Goal: Navigation & Orientation: Find specific page/section

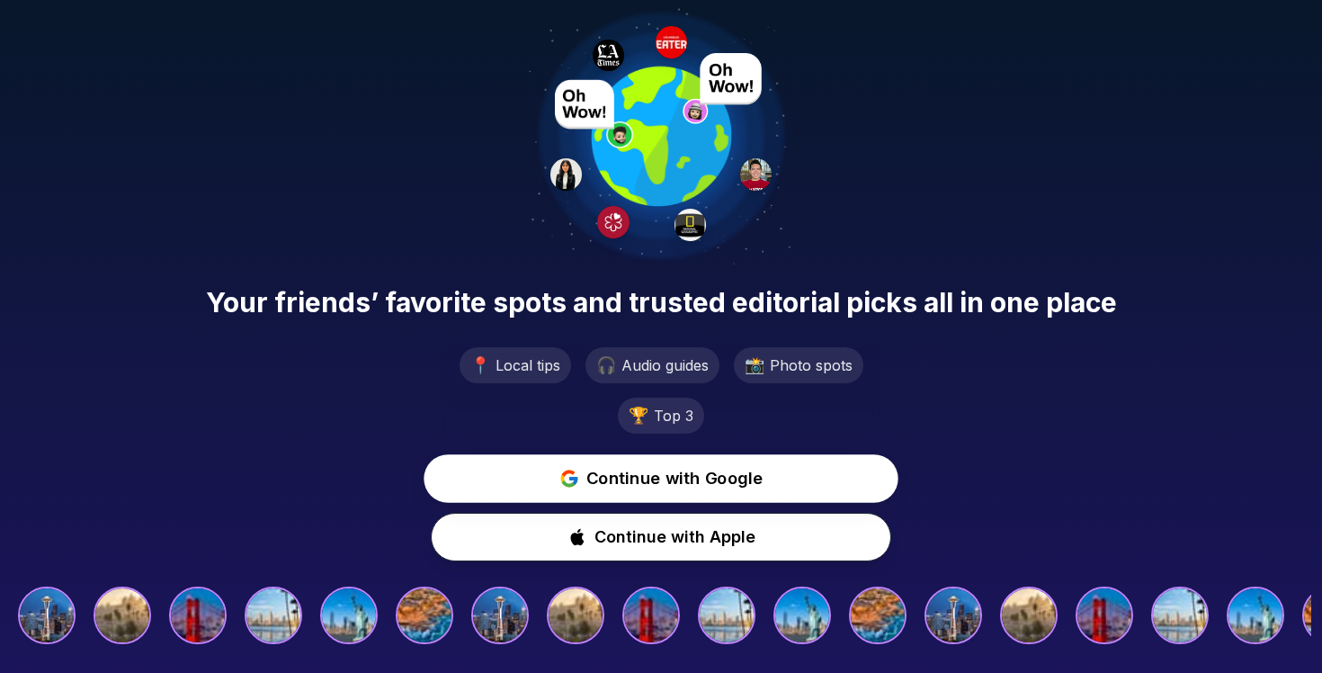
click at [620, 484] on span "Continue with Google" at bounding box center [674, 479] width 177 height 26
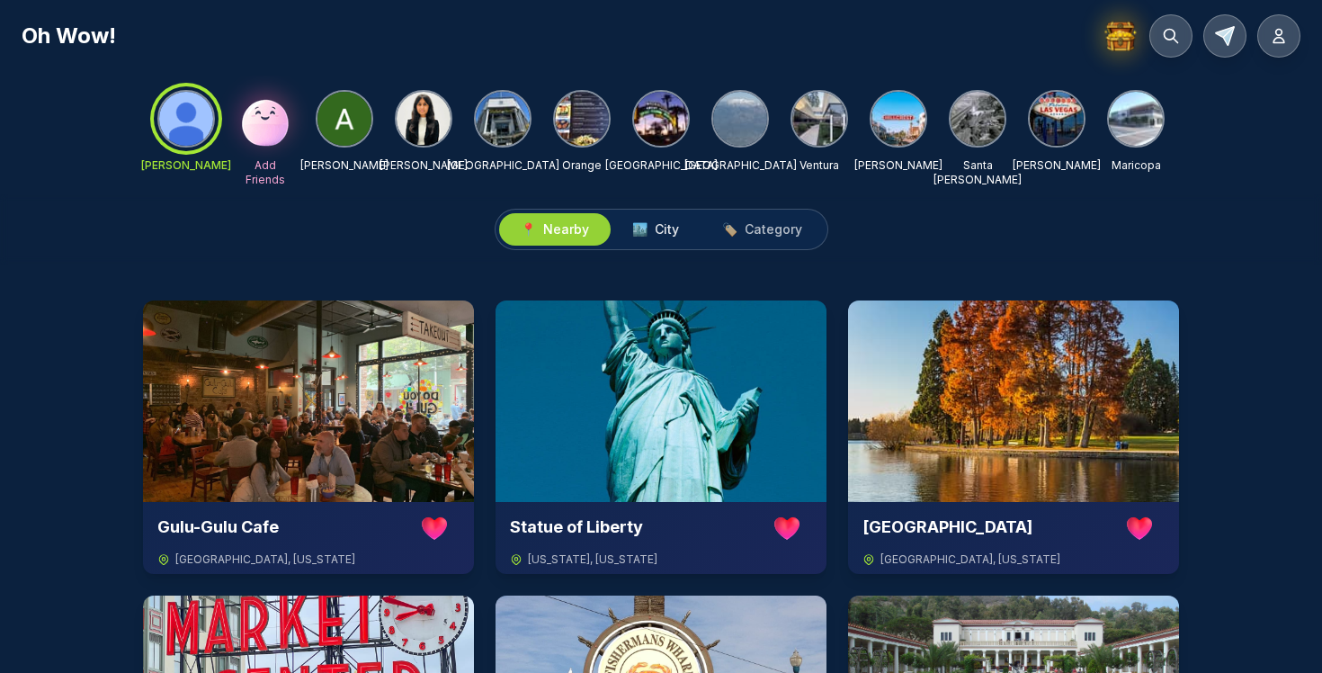
click at [658, 236] on span "City" at bounding box center [667, 229] width 24 height 18
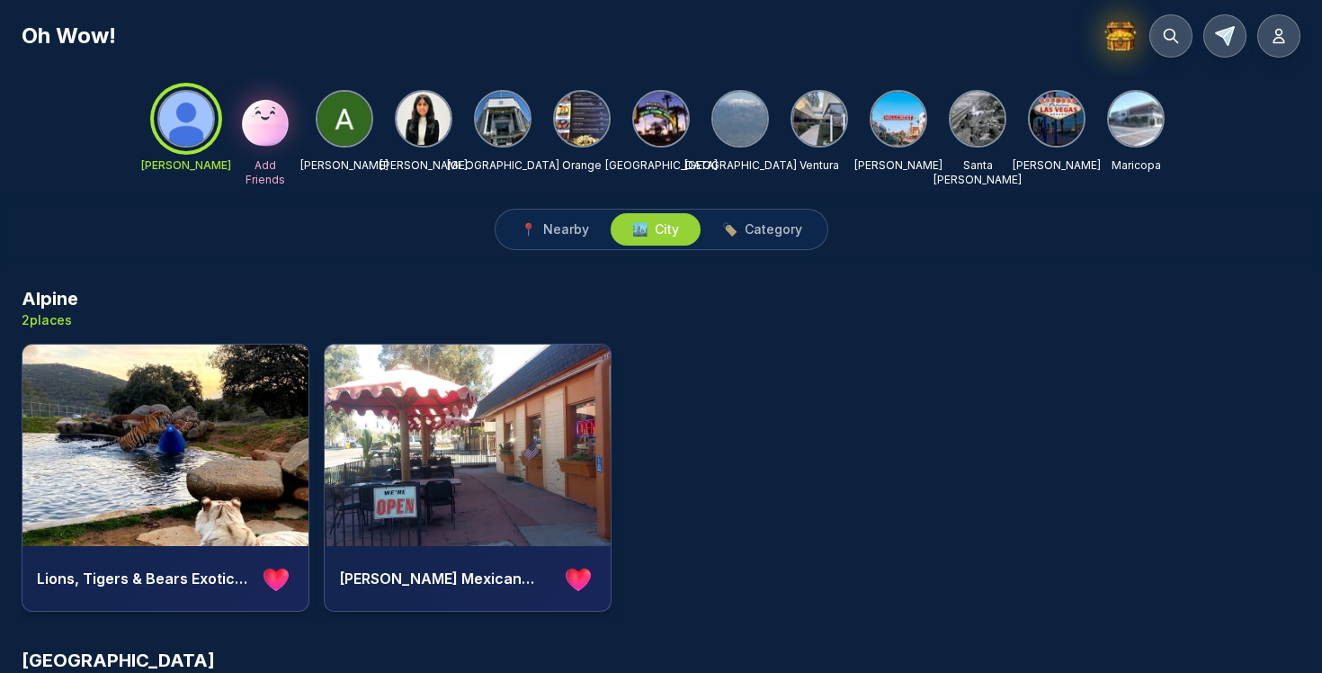
click at [903, 127] on img at bounding box center [898, 119] width 54 height 54
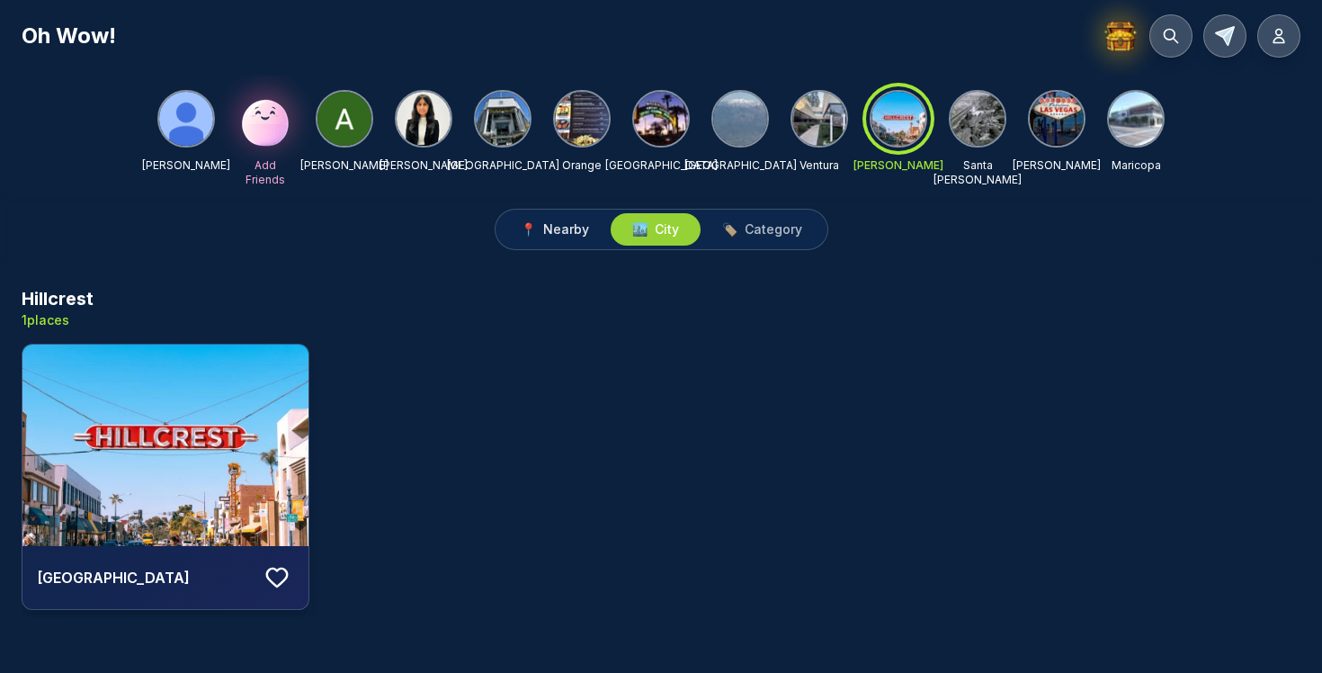
click at [568, 229] on span "Nearby" at bounding box center [566, 229] width 46 height 18
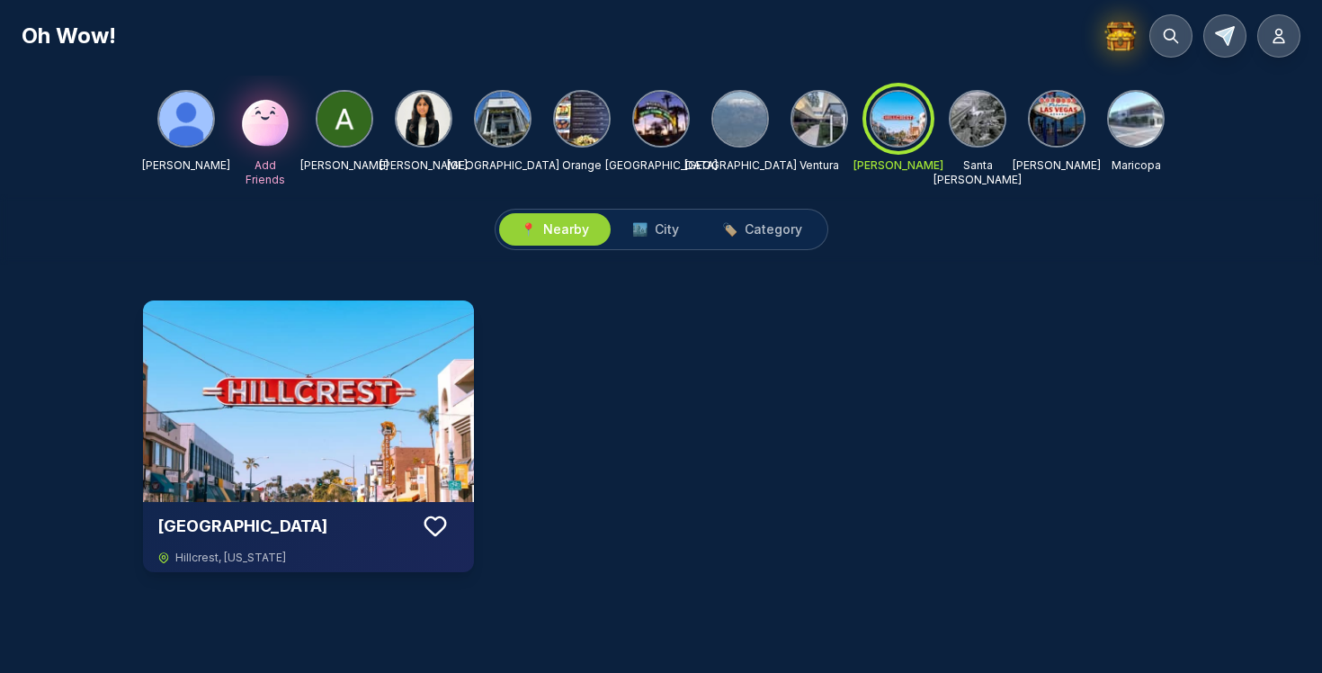
click at [499, 126] on img at bounding box center [503, 119] width 54 height 54
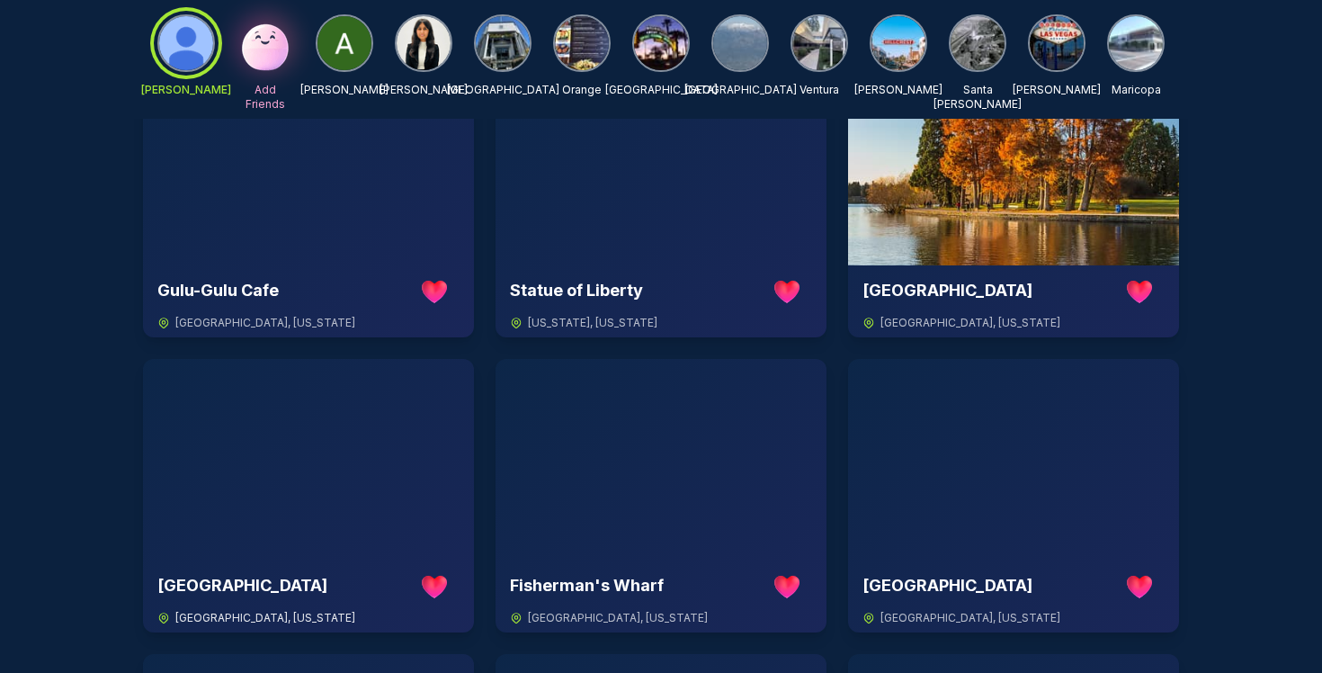
scroll to position [188, 0]
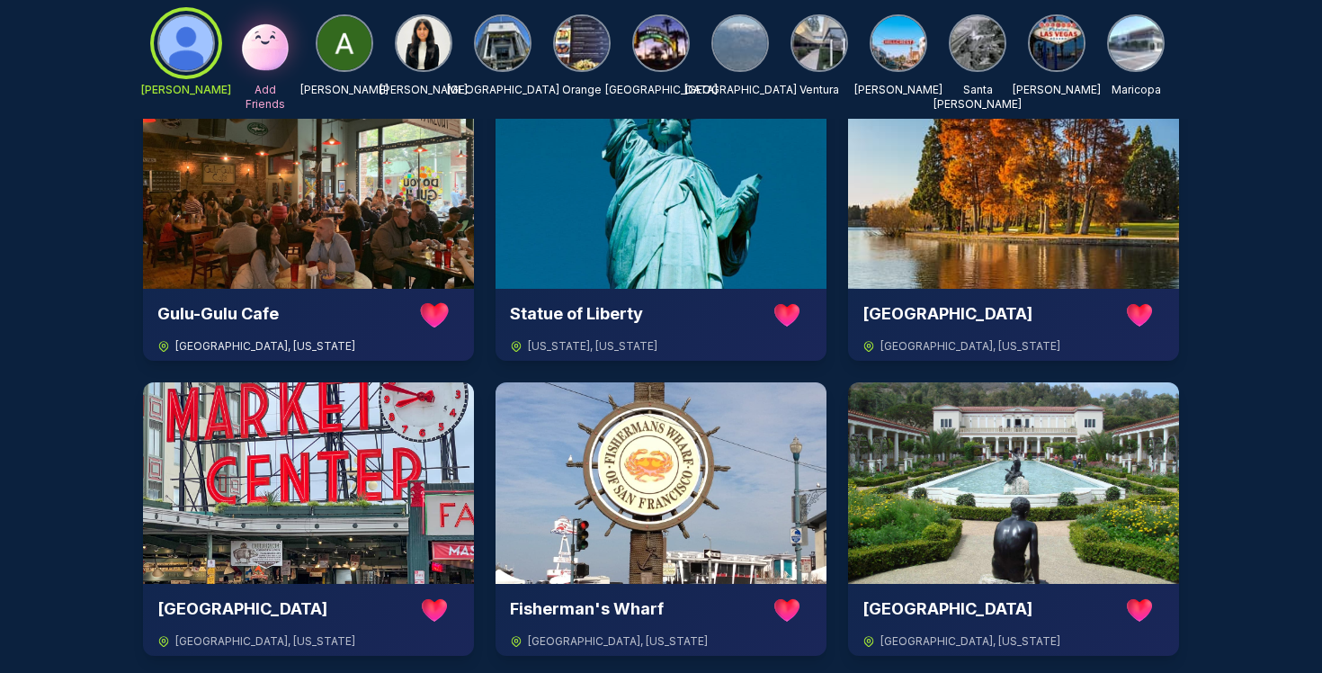
click at [439, 315] on icon at bounding box center [435, 315] width 28 height 24
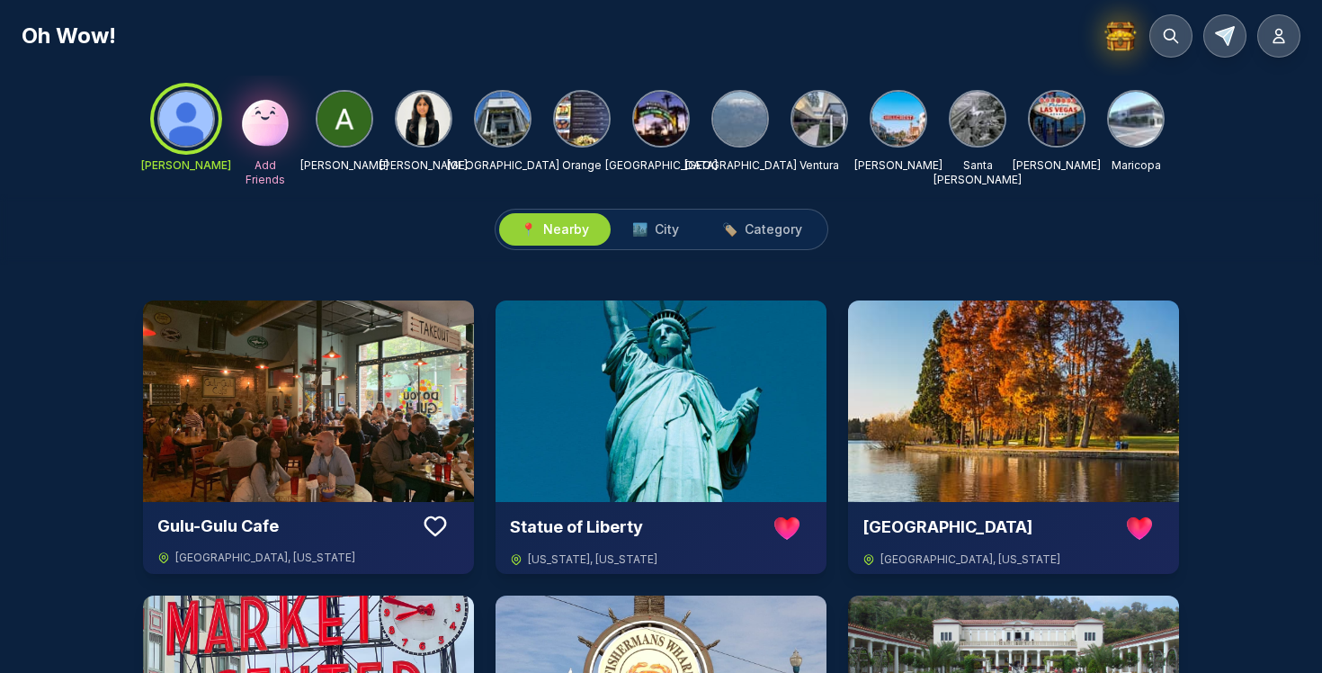
click at [741, 122] on img at bounding box center [740, 119] width 54 height 54
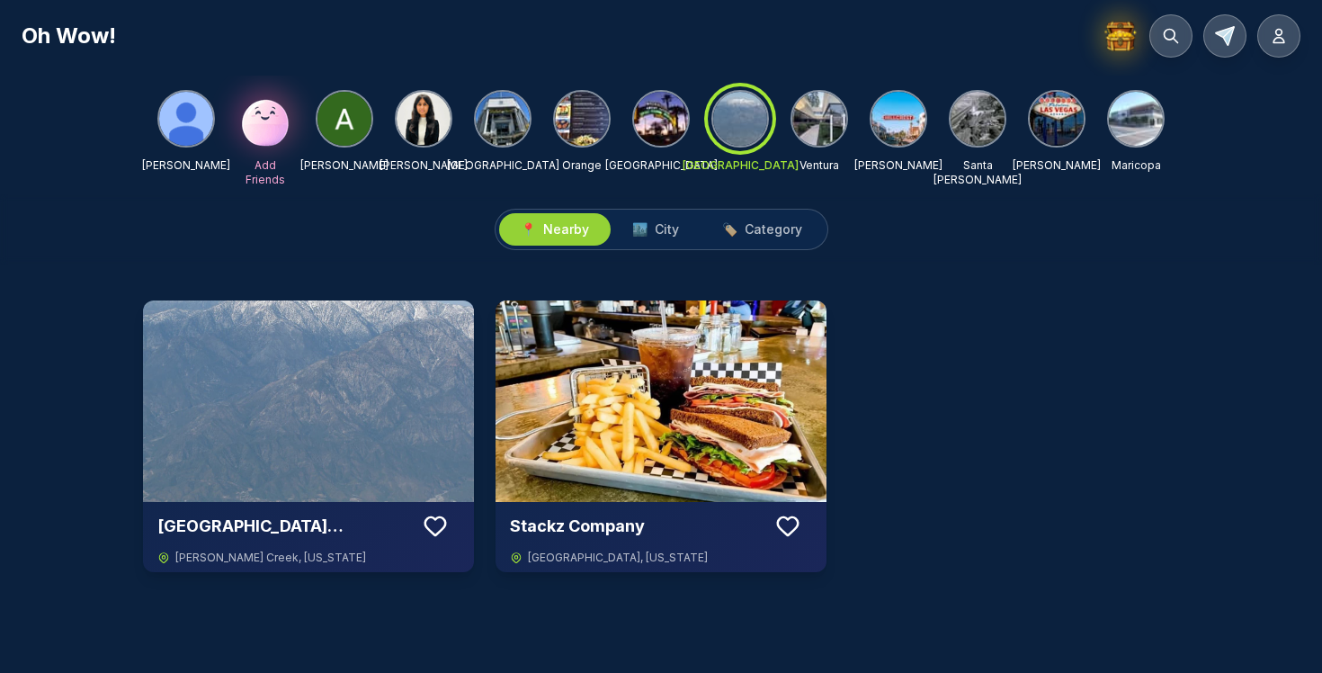
click at [812, 107] on img at bounding box center [819, 119] width 54 height 54
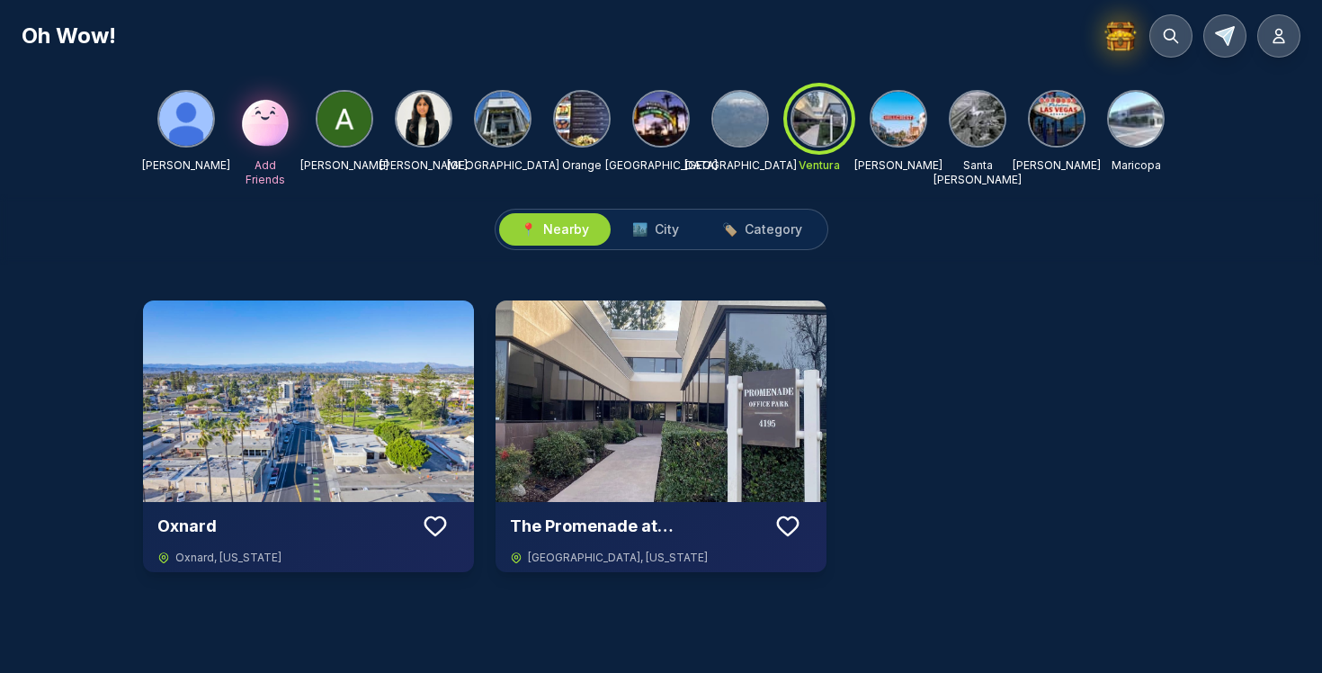
click at [976, 115] on img at bounding box center [977, 119] width 54 height 54
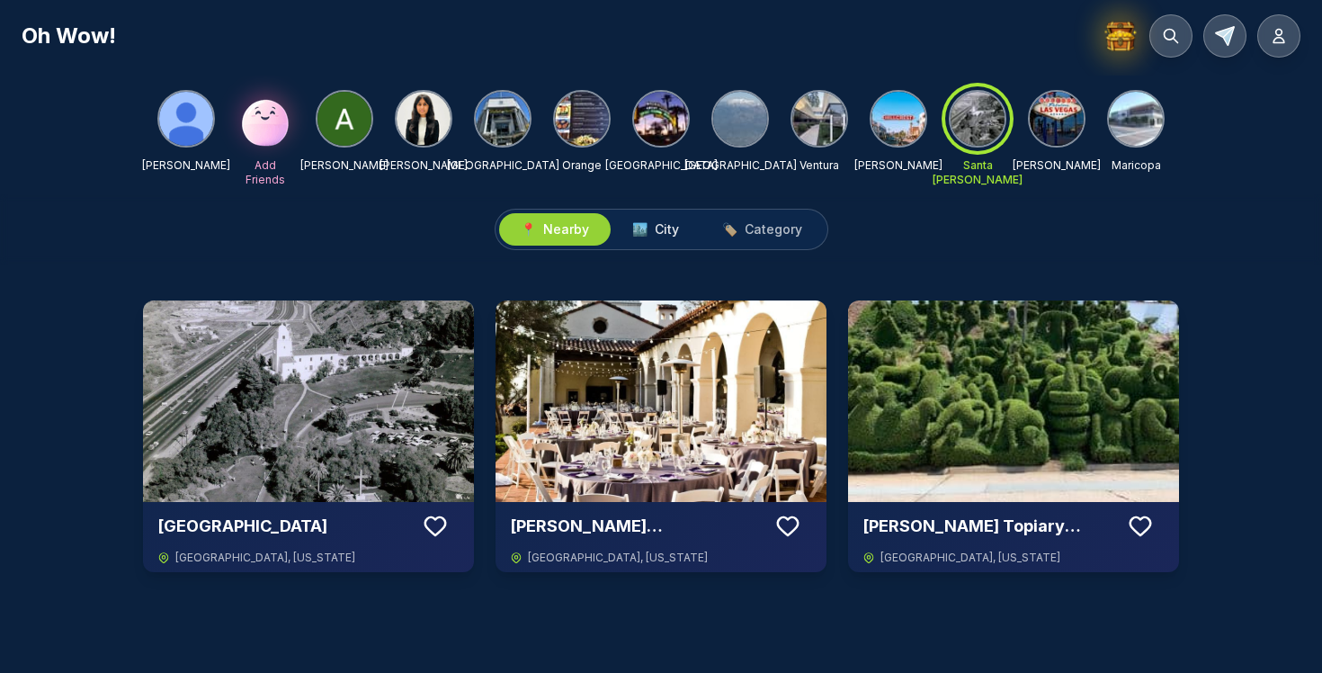
click at [660, 228] on span "City" at bounding box center [667, 229] width 24 height 18
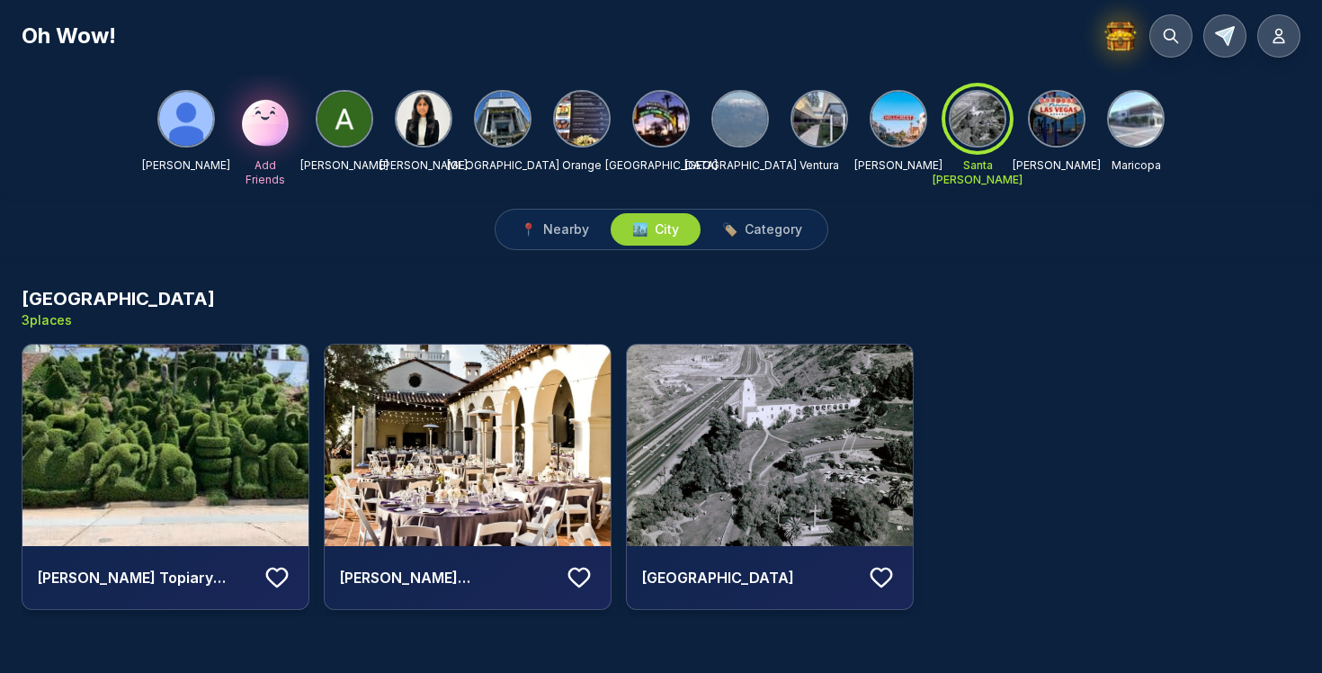
click at [504, 119] on img at bounding box center [503, 119] width 54 height 54
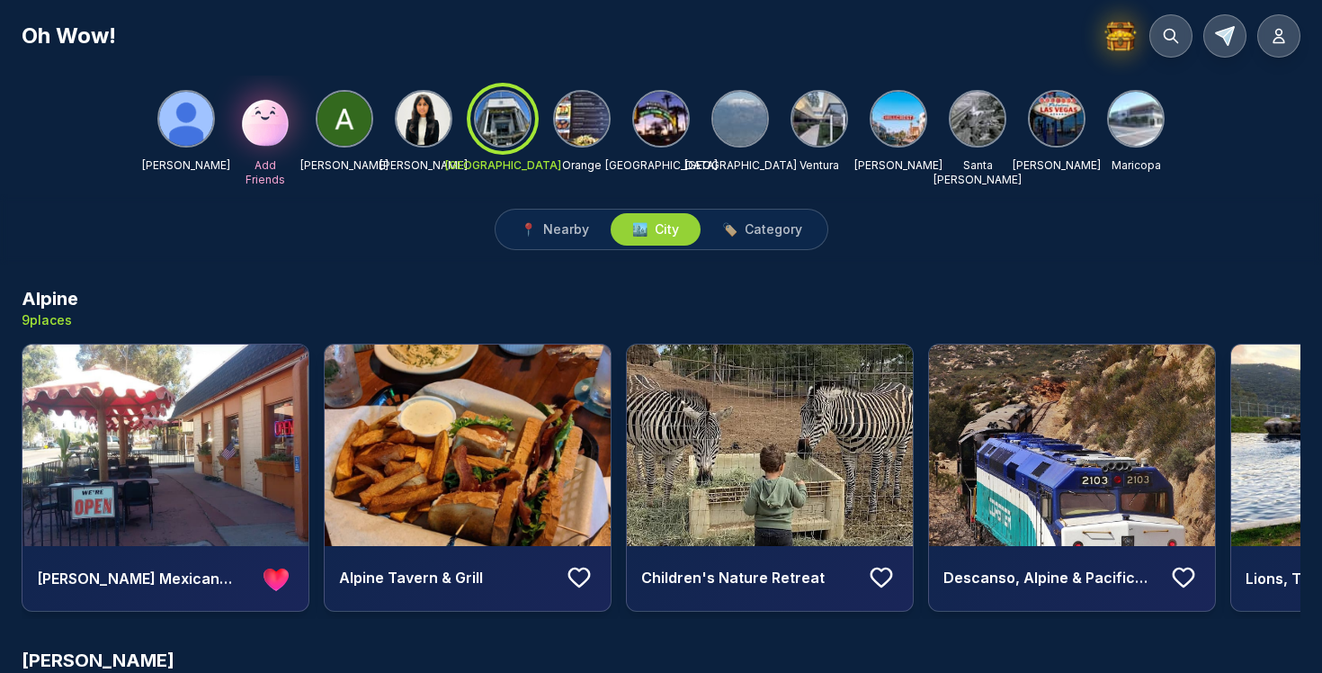
click at [658, 234] on span "City" at bounding box center [667, 229] width 24 height 18
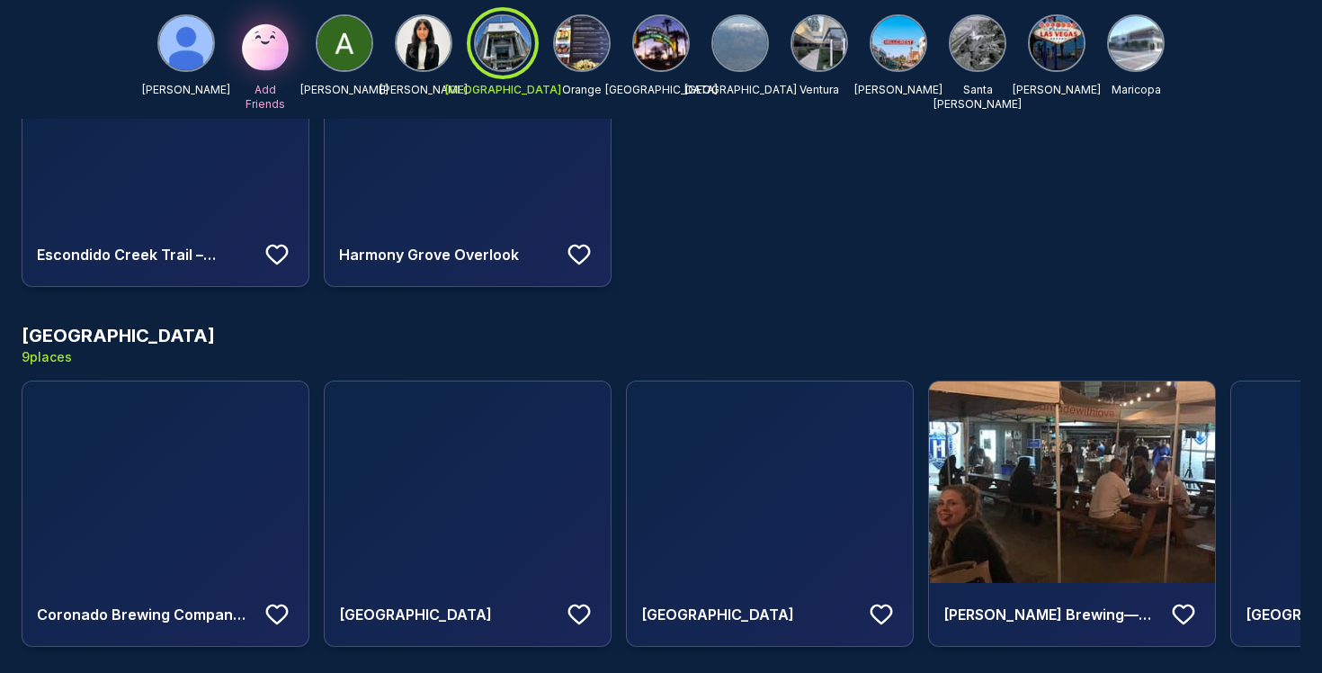
scroll to position [6809, 0]
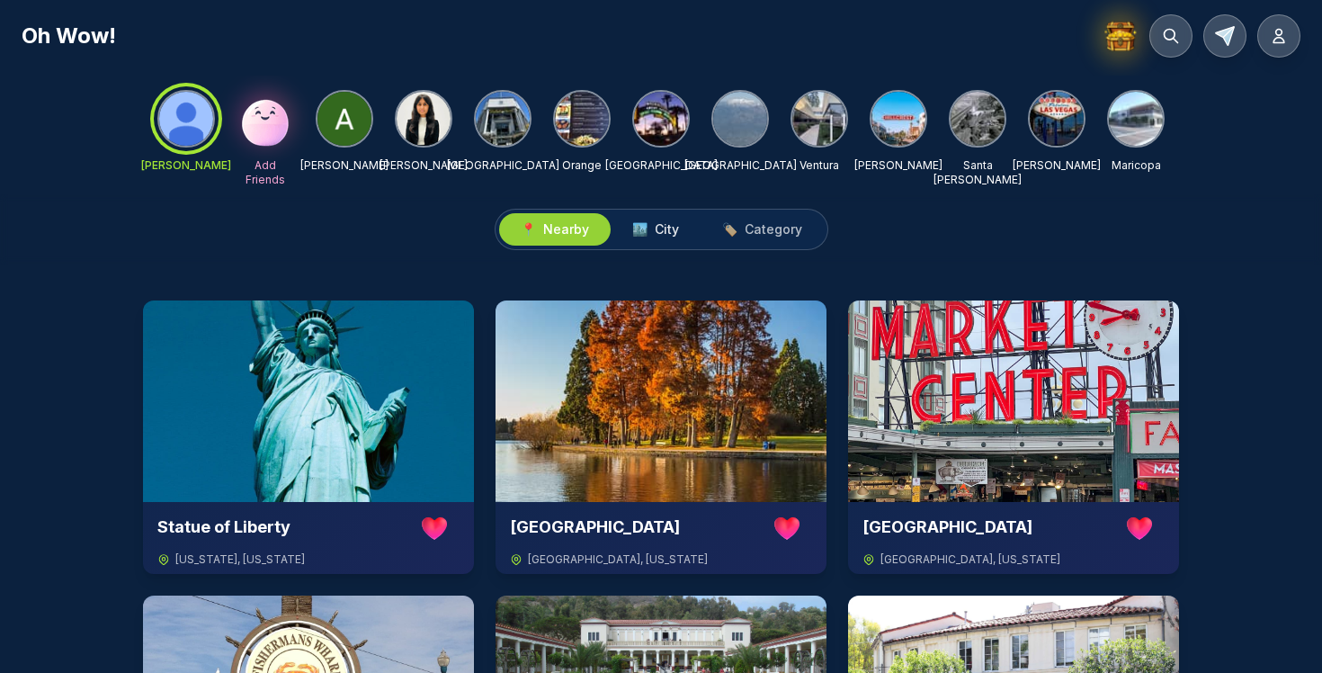
click at [660, 231] on span "City" at bounding box center [667, 229] width 24 height 18
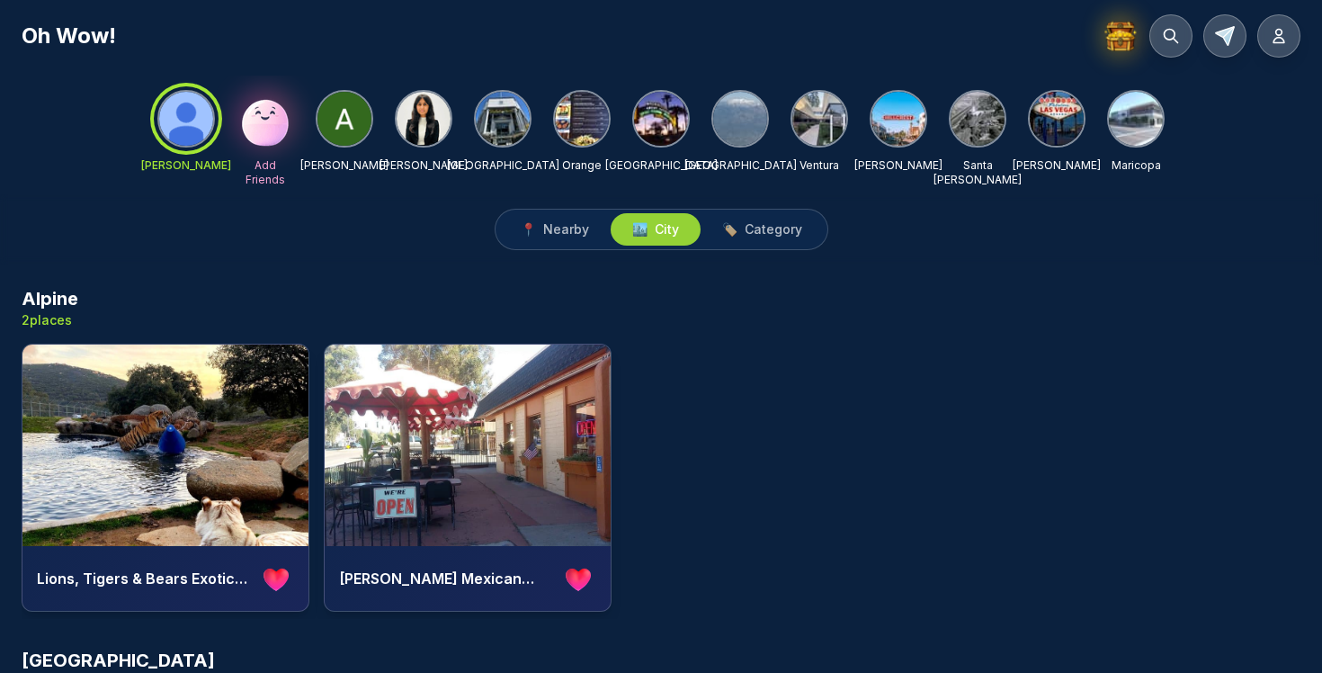
click at [504, 112] on img at bounding box center [503, 119] width 54 height 54
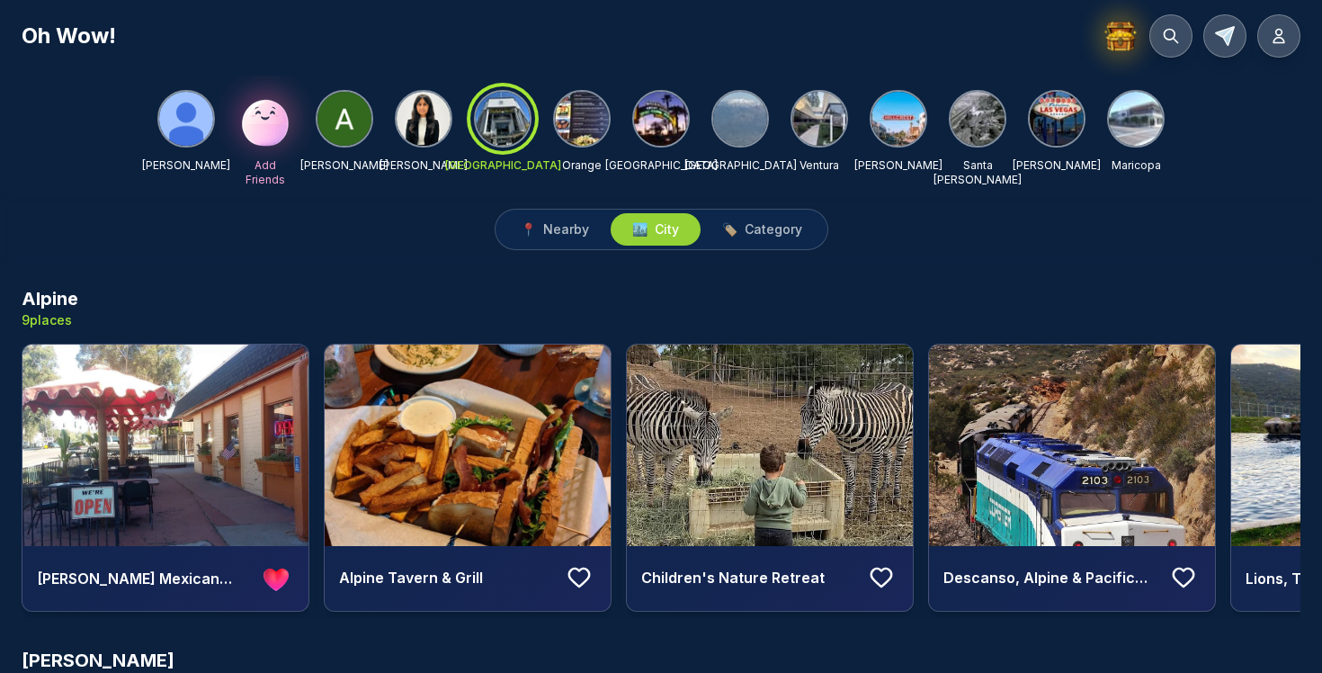
click at [809, 51] on div "Oh Wow!" at bounding box center [661, 35] width 1279 height 43
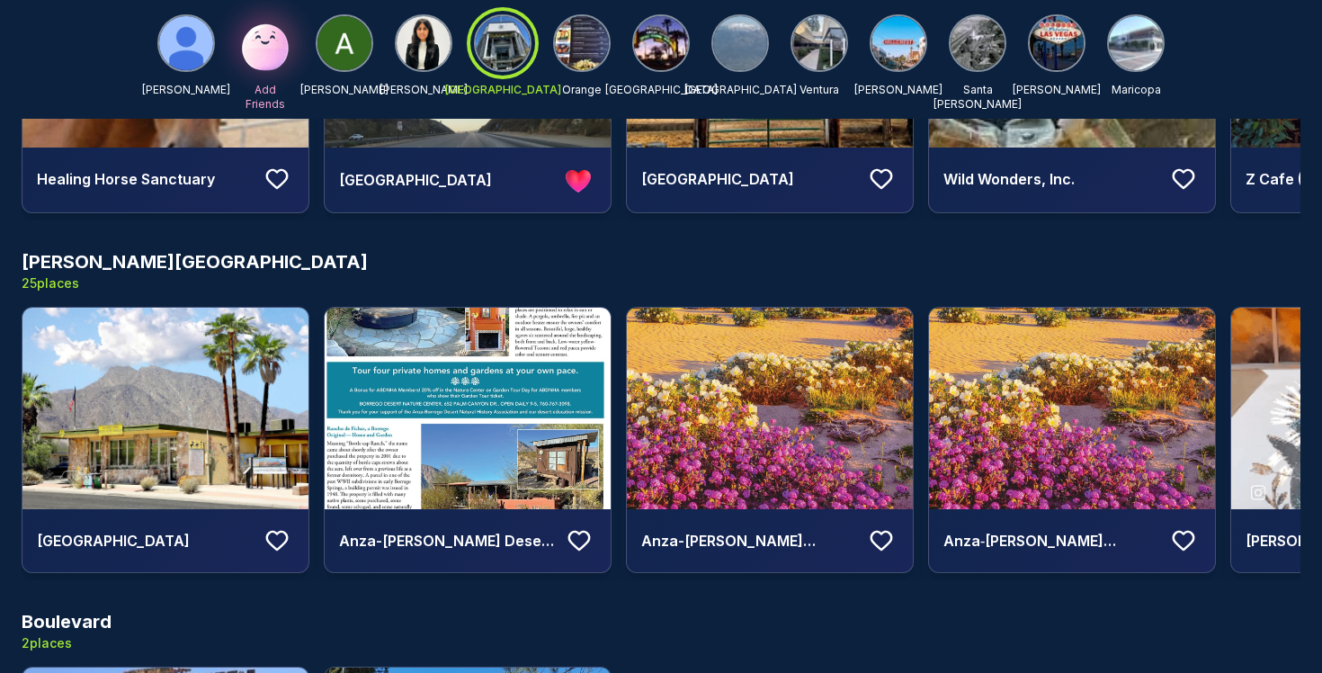
scroll to position [1097, 0]
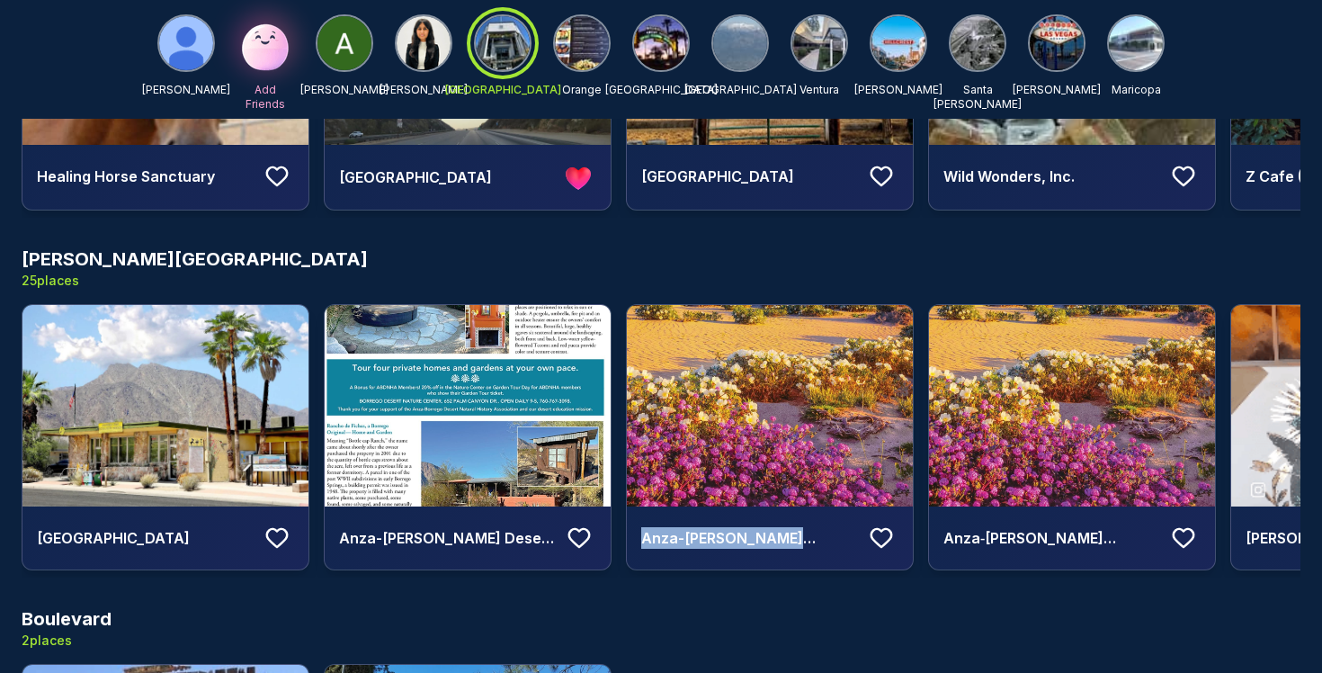
drag, startPoint x: 639, startPoint y: 537, endPoint x: 829, endPoint y: 542, distance: 189.8
click at [829, 542] on div "Anza-Borrego Desert State Park" at bounding box center [770, 537] width 286 height 63
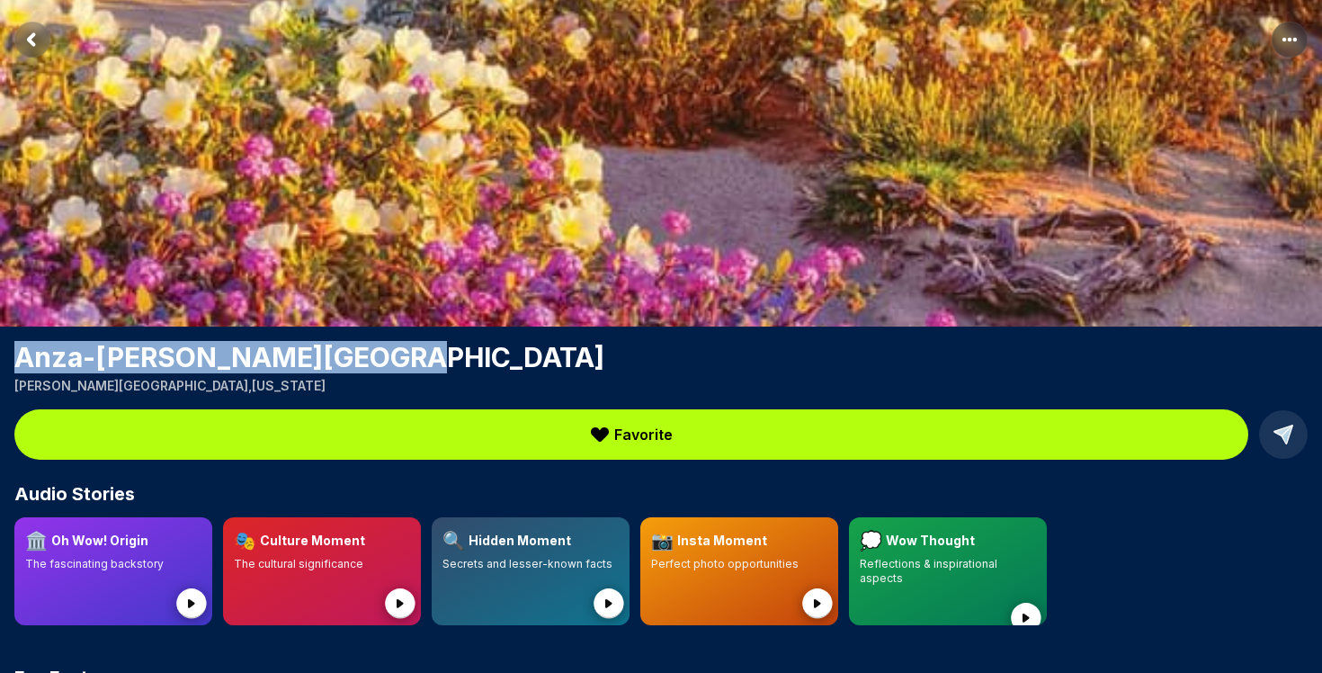
drag, startPoint x: 370, startPoint y: 360, endPoint x: 19, endPoint y: 352, distance: 351.7
click at [19, 352] on h1 "Anza-Borrego Desert State Park" at bounding box center [660, 357] width 1293 height 32
copy h1 "Anza-Borrego Desert State"
click at [31, 37] on icon "Return to previous page" at bounding box center [31, 39] width 5 height 10
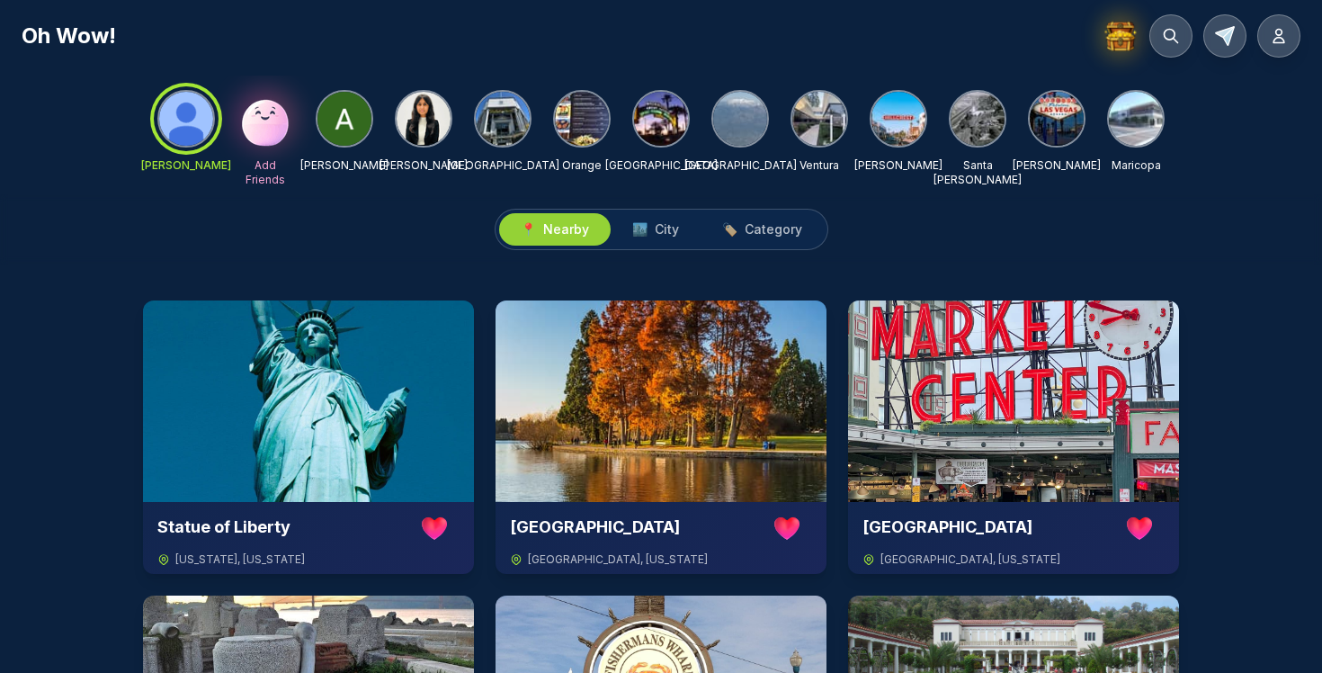
click at [175, 112] on div at bounding box center [186, 118] width 65 height 65
click at [1225, 34] on icon at bounding box center [1224, 35] width 19 height 19
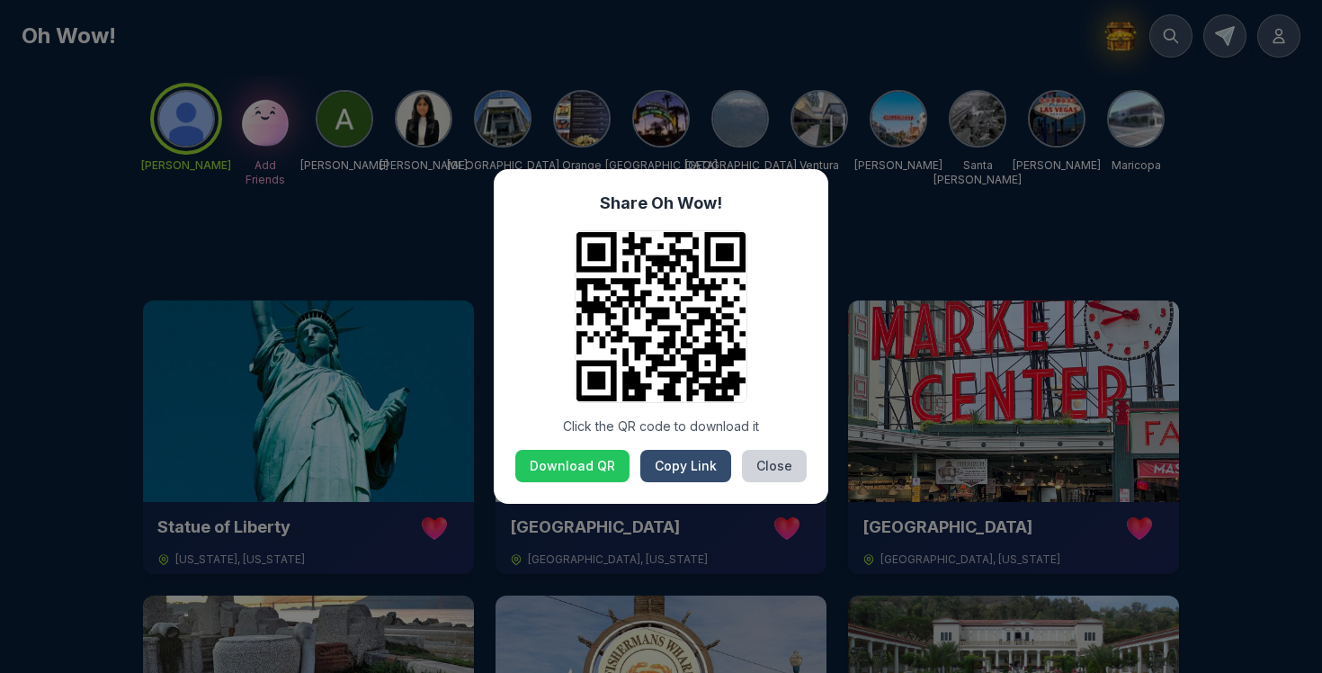
click at [673, 470] on button "Copy Link" at bounding box center [685, 466] width 91 height 32
click at [964, 248] on div "Share Oh Wow! Click the QR code to download it Download QR Copy Link Close" at bounding box center [661, 336] width 1322 height 673
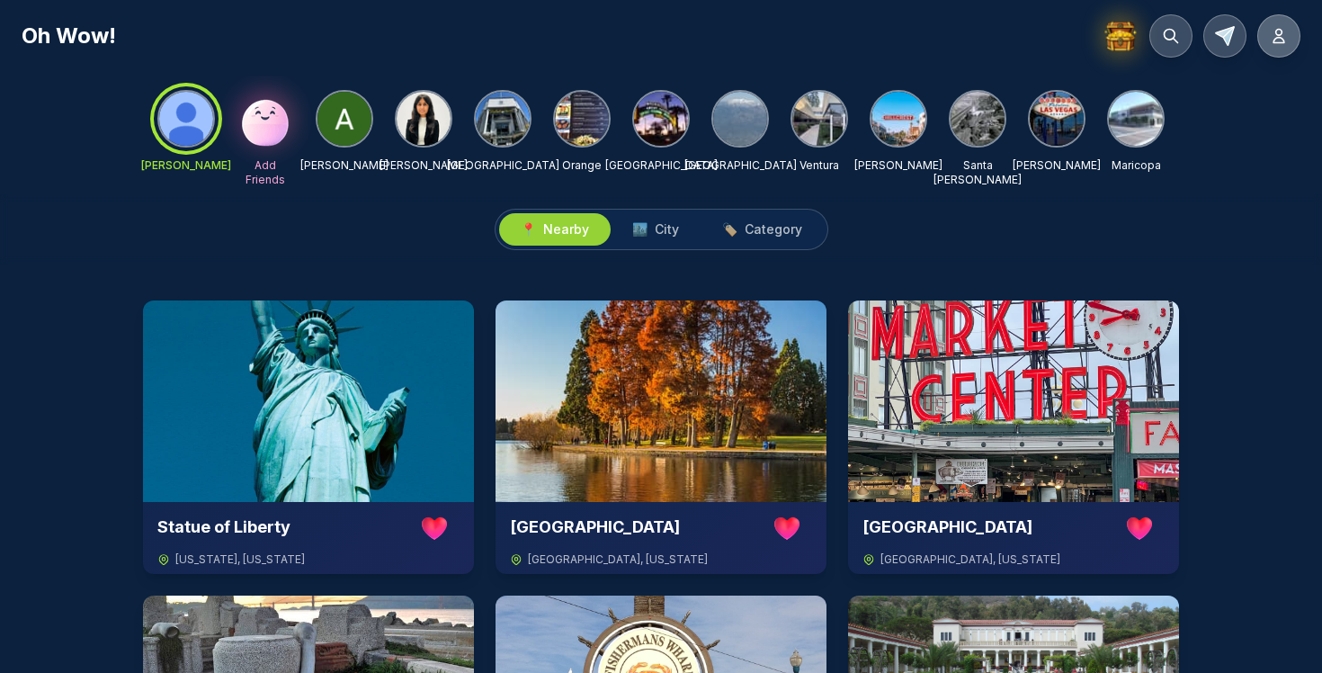
click at [1283, 44] on icon at bounding box center [1279, 36] width 18 height 18
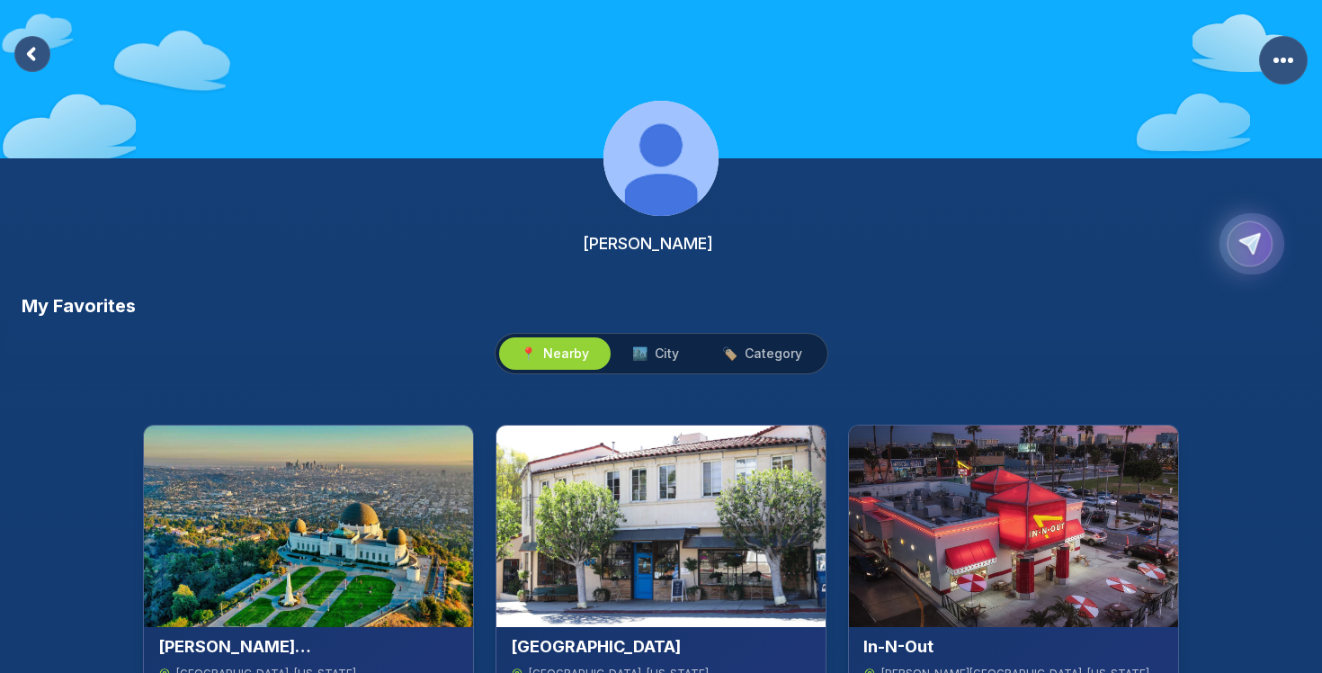
click at [1256, 241] on icon "Copy Profile Link" at bounding box center [1250, 244] width 21 height 21
click at [28, 51] on rect at bounding box center [32, 54] width 36 height 36
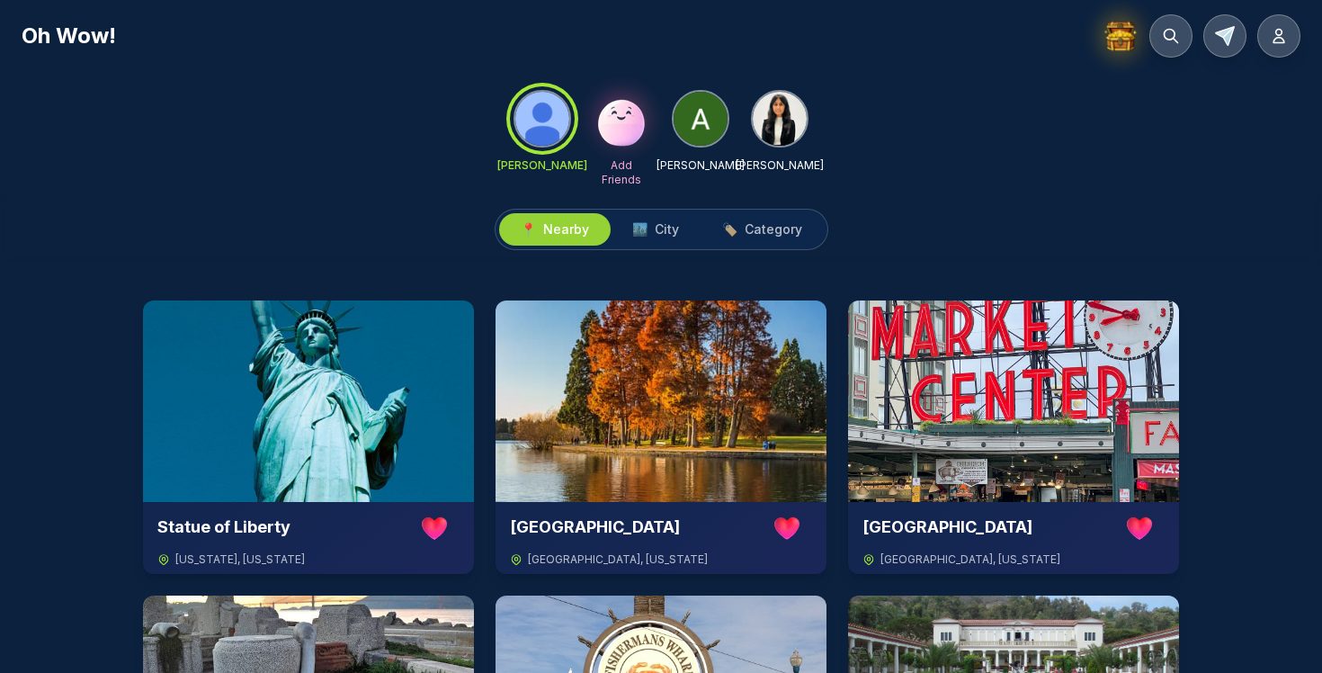
click at [618, 128] on img at bounding box center [622, 119] width 58 height 58
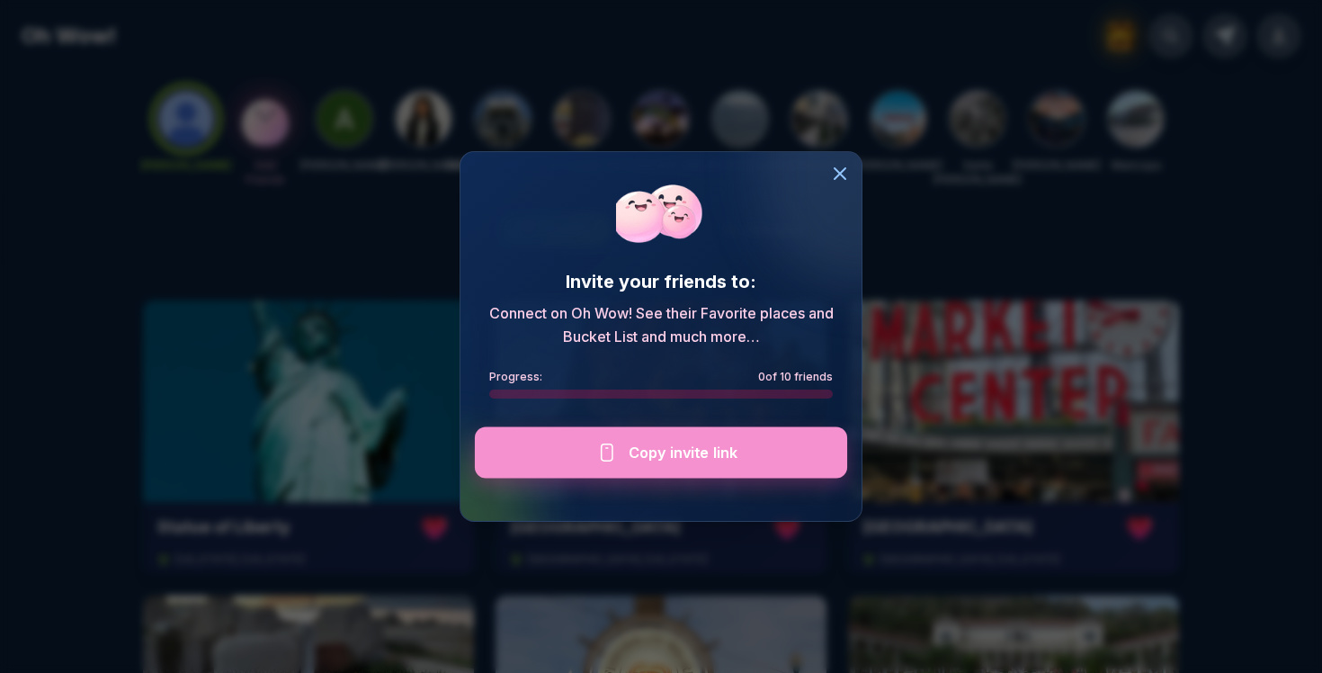
click at [666, 458] on div at bounding box center [661, 451] width 372 height 51
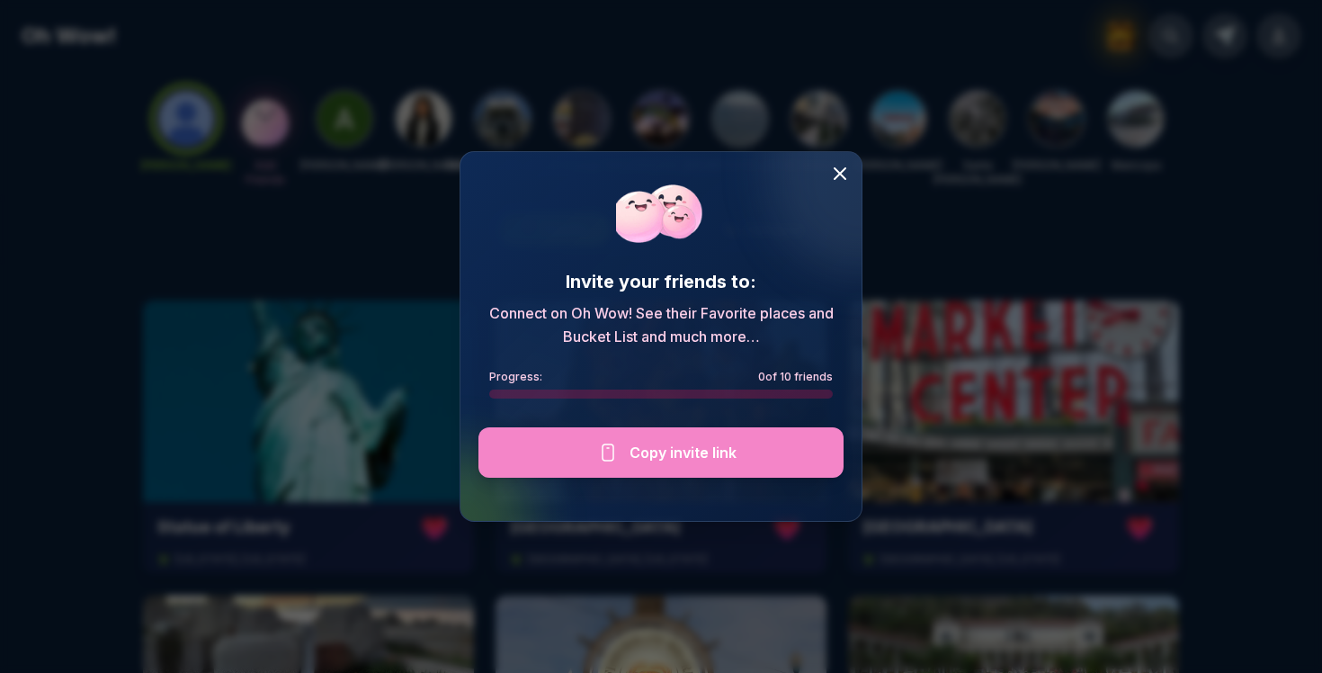
click at [838, 170] on icon at bounding box center [840, 174] width 22 height 22
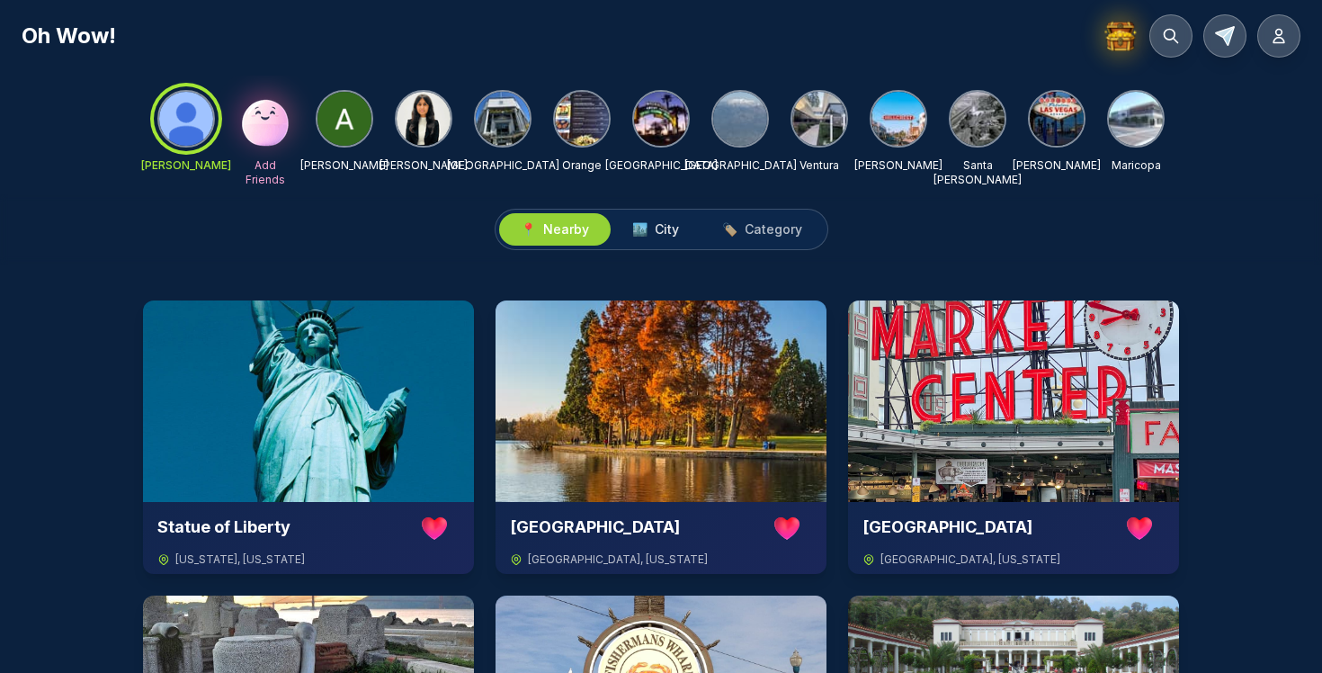
click at [650, 225] on span "🏙️ City" at bounding box center [655, 229] width 47 height 18
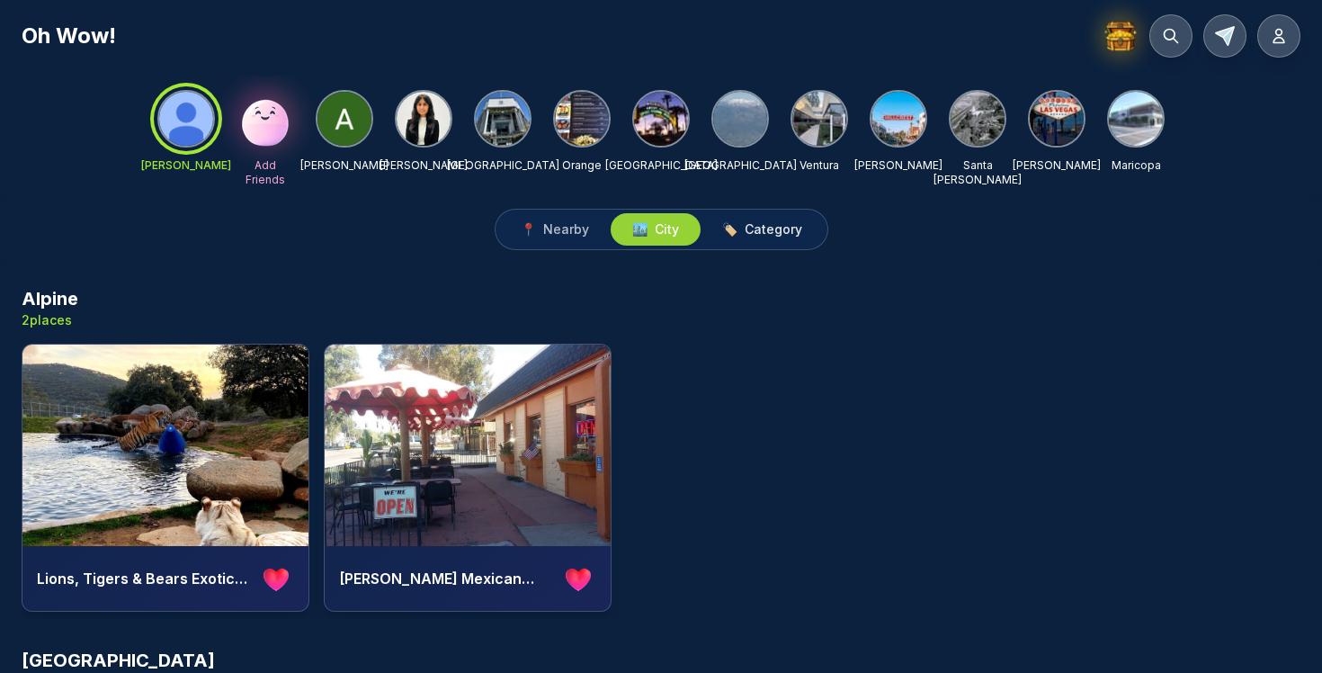
click at [771, 225] on span "Category" at bounding box center [774, 229] width 58 height 18
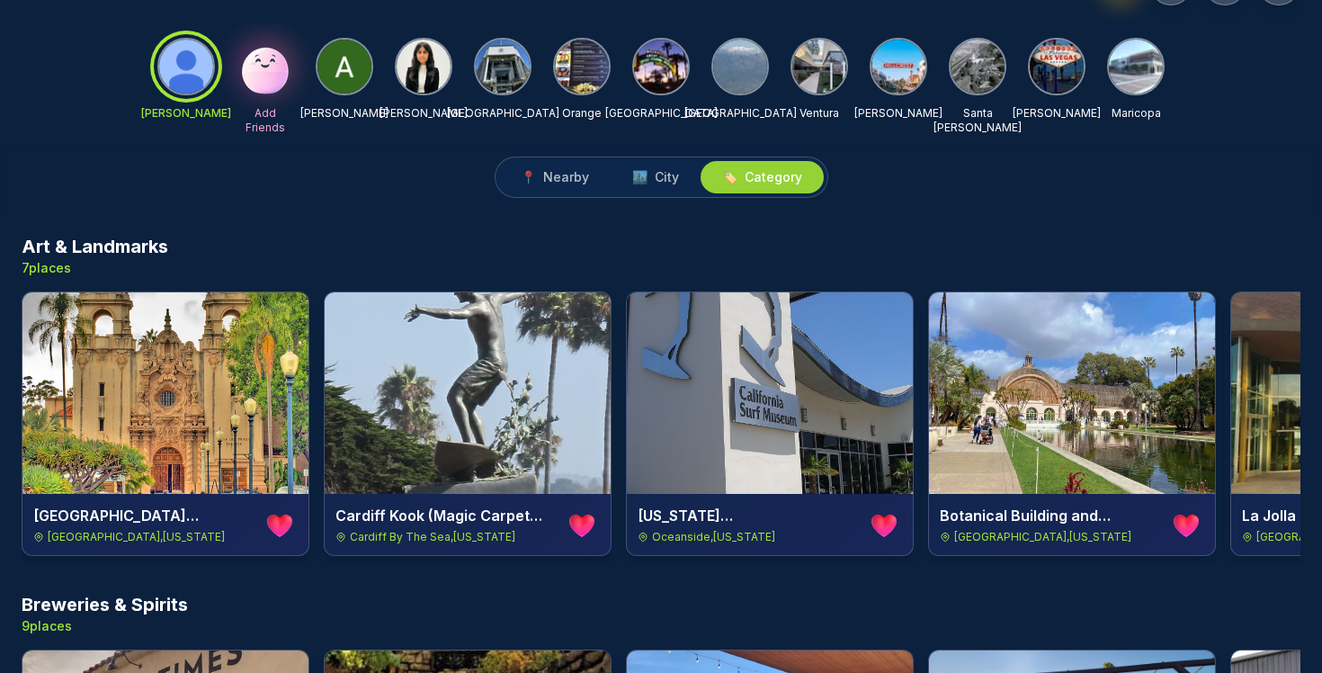
scroll to position [0, 1]
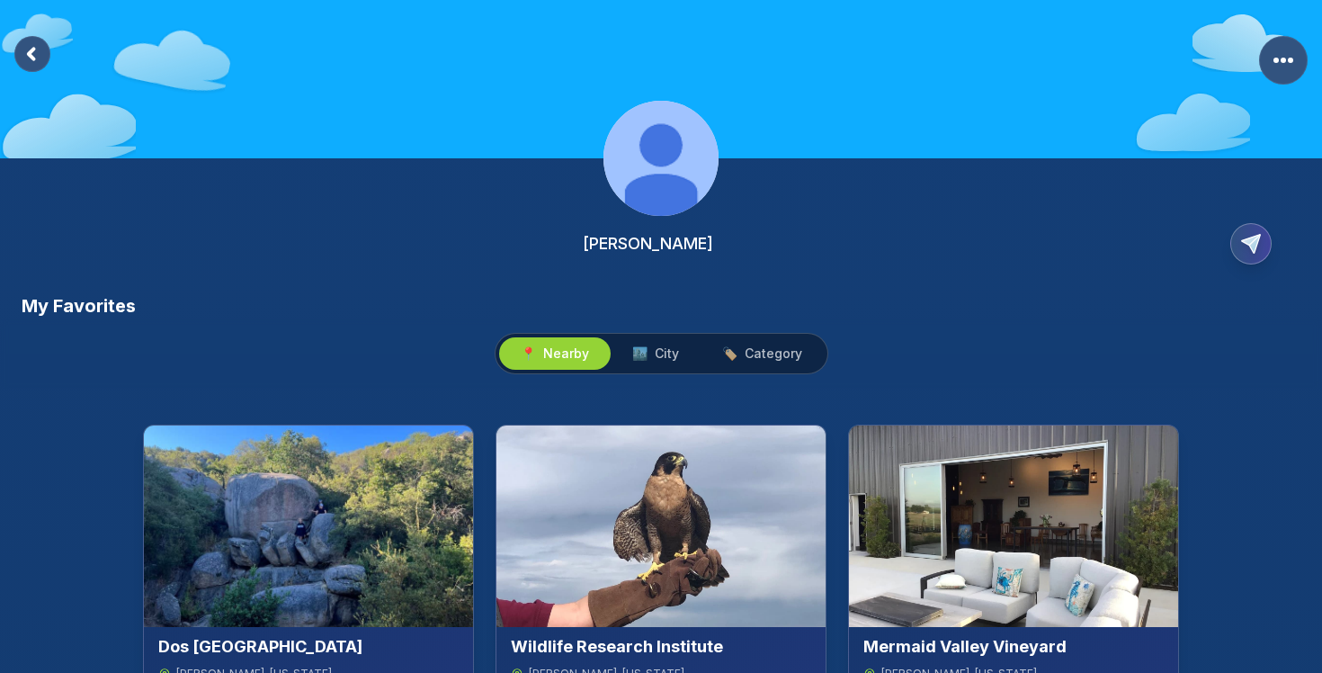
scroll to position [52, 0]
